Goal: Book appointment/travel/reservation

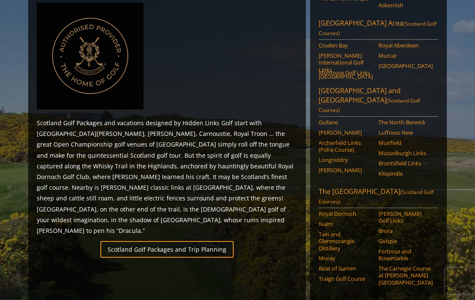
scroll to position [416, 0]
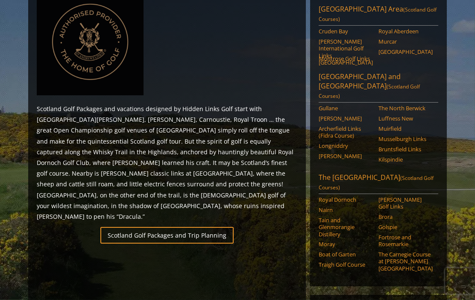
click at [136, 227] on link "Scotland Golf Packages and Trip Planning" at bounding box center [166, 235] width 133 height 17
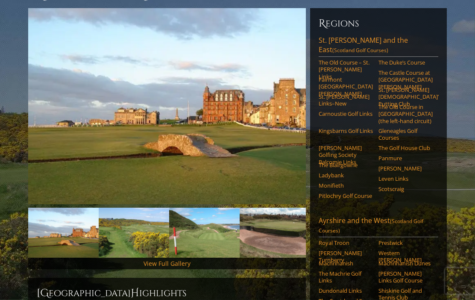
scroll to position [84, 0]
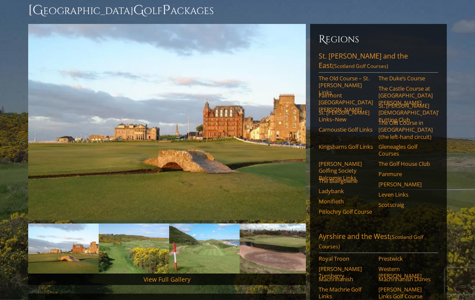
click at [431, 161] on link "The Golf House Club" at bounding box center [405, 164] width 54 height 7
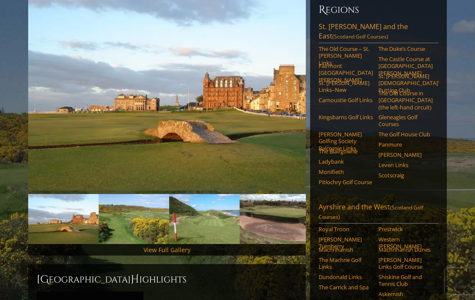
scroll to position [109, 0]
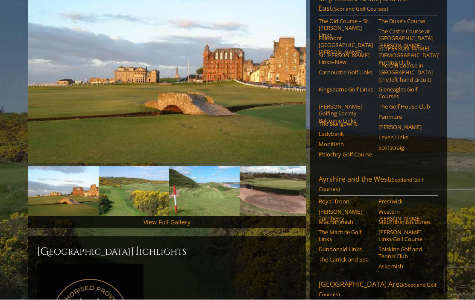
scroll to position [190, 0]
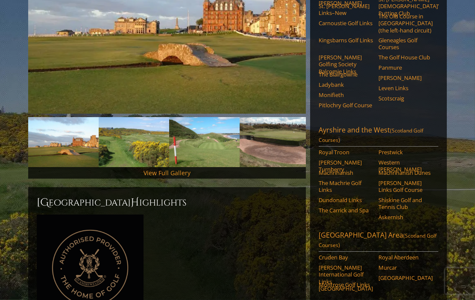
click at [155, 169] on link "View Full Gallery" at bounding box center [166, 173] width 47 height 8
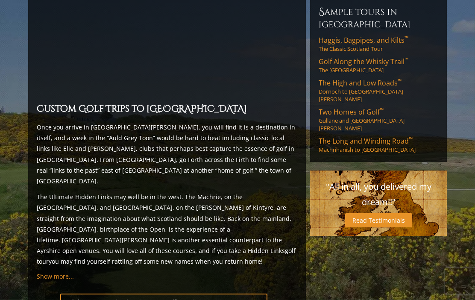
scroll to position [708, 0]
